Goal: Complete application form

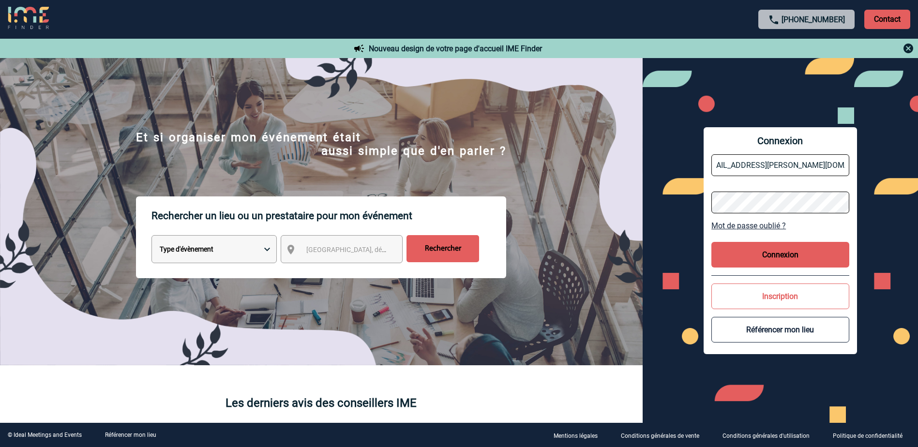
scroll to position [0, 15]
type input "[EMAIL_ADDRESS][PERSON_NAME][DOMAIN_NAME]"
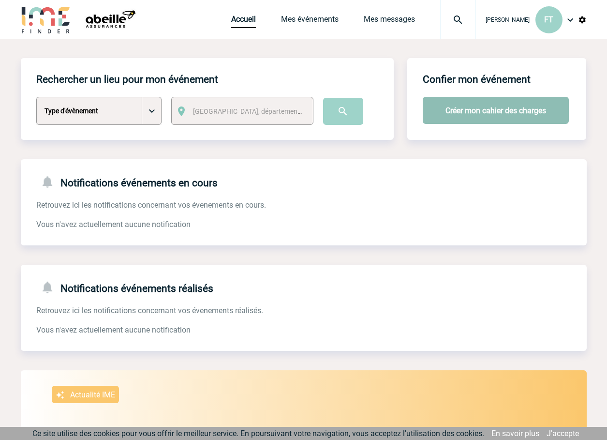
click at [461, 109] on button "Créer mon cahier des charges" at bounding box center [496, 110] width 146 height 27
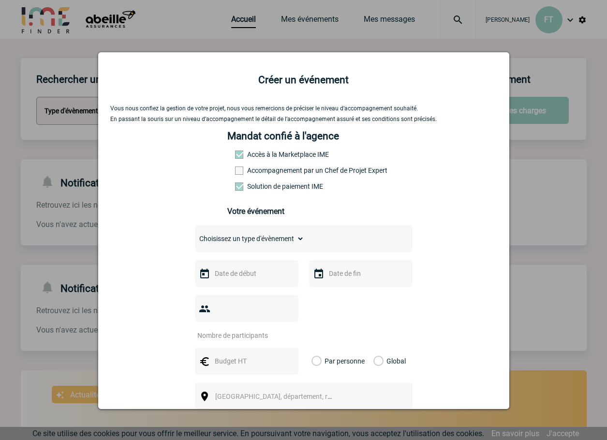
click at [245, 242] on select "Choisissez un type d'évènement Séminaire avec nuitée Séminaire sans nuitée Repa…" at bounding box center [249, 239] width 109 height 14
select select "3"
click at [195, 234] on select "Choisissez un type d'évènement Séminaire avec nuitée Séminaire sans nuitée Repa…" at bounding box center [249, 239] width 109 height 14
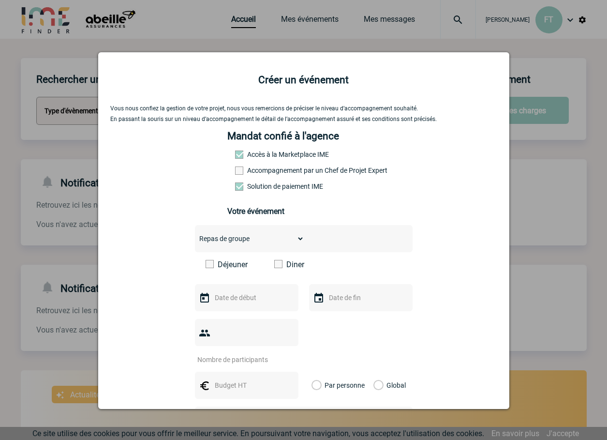
click at [207, 265] on span at bounding box center [210, 264] width 8 height 8
click at [0, 0] on input "Déjeuner" at bounding box center [0, 0] width 0 height 0
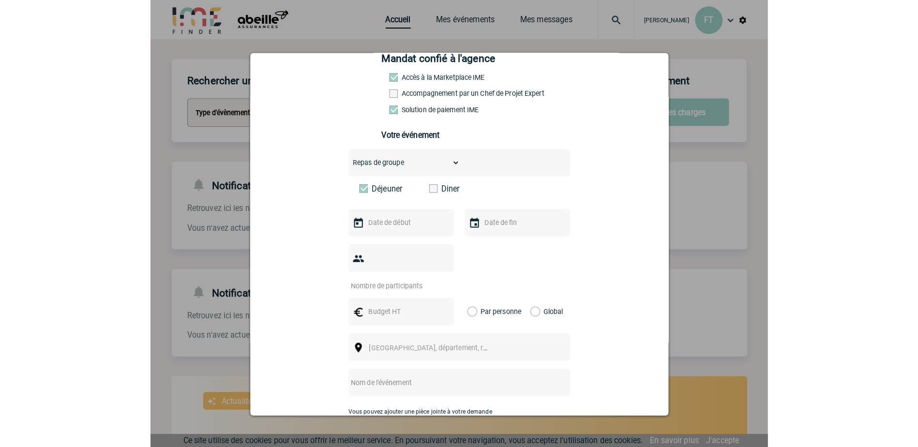
scroll to position [97, 0]
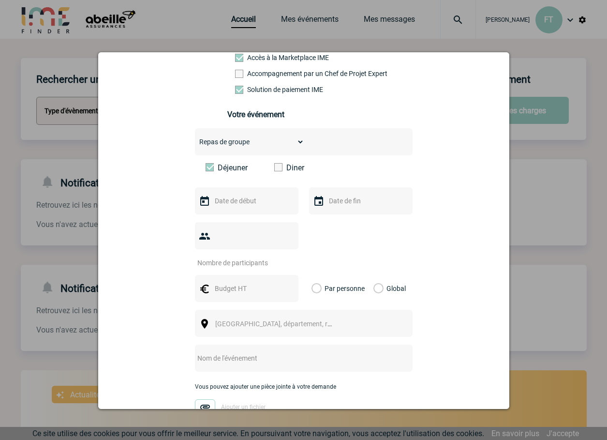
click at [277, 168] on span at bounding box center [278, 167] width 8 height 8
click at [0, 0] on input "Diner" at bounding box center [0, 0] width 0 height 0
click at [262, 204] on input "text" at bounding box center [245, 201] width 67 height 13
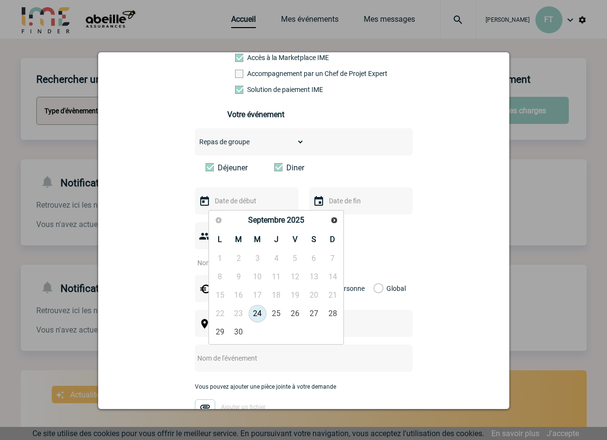
click at [276, 168] on span at bounding box center [278, 167] width 8 height 8
click at [0, 0] on input "Diner" at bounding box center [0, 0] width 0 height 0
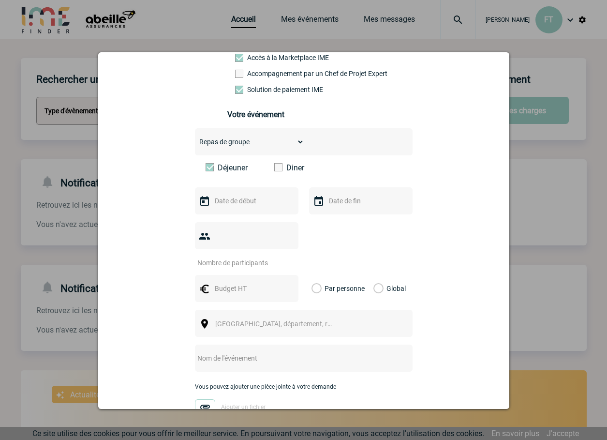
click at [241, 203] on input "text" at bounding box center [245, 201] width 67 height 13
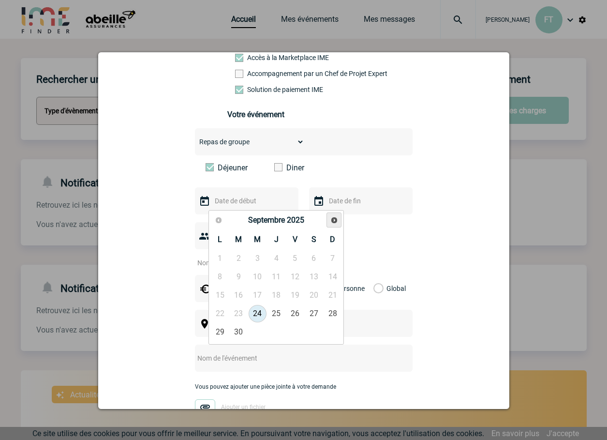
click at [332, 219] on span "Suivant" at bounding box center [335, 220] width 8 height 8
click at [332, 220] on span "Suivant" at bounding box center [335, 220] width 8 height 8
click at [276, 310] on link "20" at bounding box center [277, 313] width 18 height 17
type input "20-11-2025"
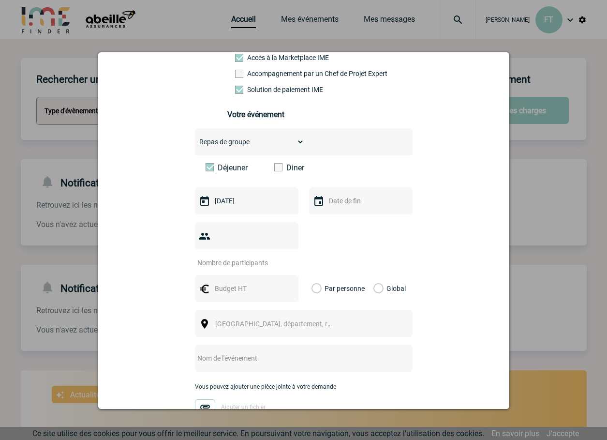
click at [349, 207] on input "text" at bounding box center [360, 201] width 67 height 13
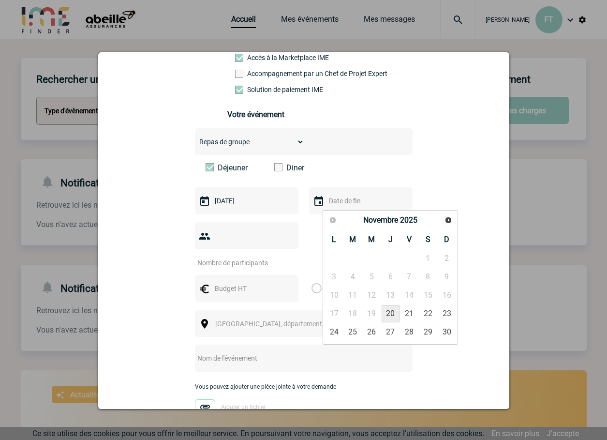
click at [391, 311] on link "20" at bounding box center [391, 313] width 18 height 17
type input "20-11-2025"
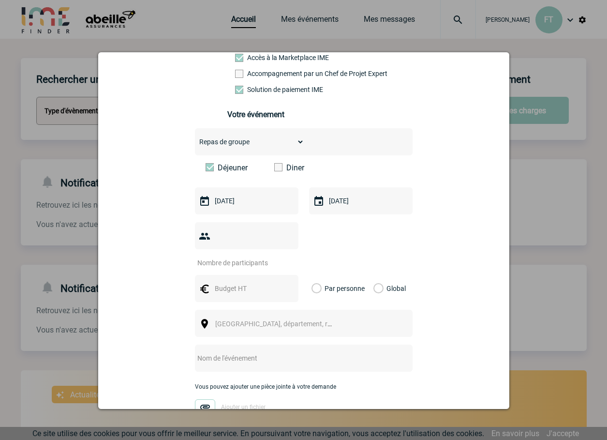
click at [243, 256] on input "number" at bounding box center [240, 262] width 91 height 13
click at [252, 256] on input "number" at bounding box center [240, 262] width 91 height 13
type input "25"
click at [252, 282] on input "text" at bounding box center [245, 288] width 67 height 13
type input "30"
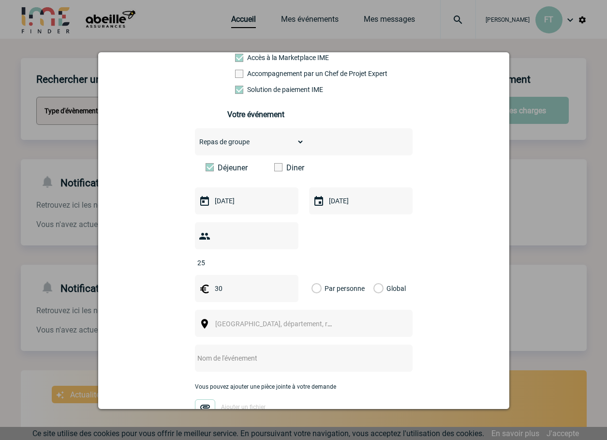
click at [226, 256] on input "25" at bounding box center [240, 262] width 91 height 13
type input "27"
click at [234, 282] on input "30" at bounding box center [245, 288] width 67 height 13
type input "3"
click at [313, 275] on label "Par personne" at bounding box center [317, 288] width 11 height 27
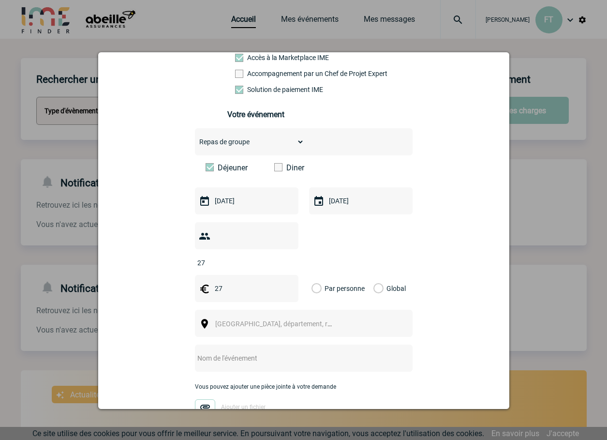
click at [0, 0] on input "Par personne" at bounding box center [0, 0] width 0 height 0
drag, startPoint x: 239, startPoint y: 274, endPoint x: 213, endPoint y: 273, distance: 25.7
click at [213, 282] on input "27" at bounding box center [245, 288] width 67 height 13
type input "25"
